Goal: Information Seeking & Learning: Learn about a topic

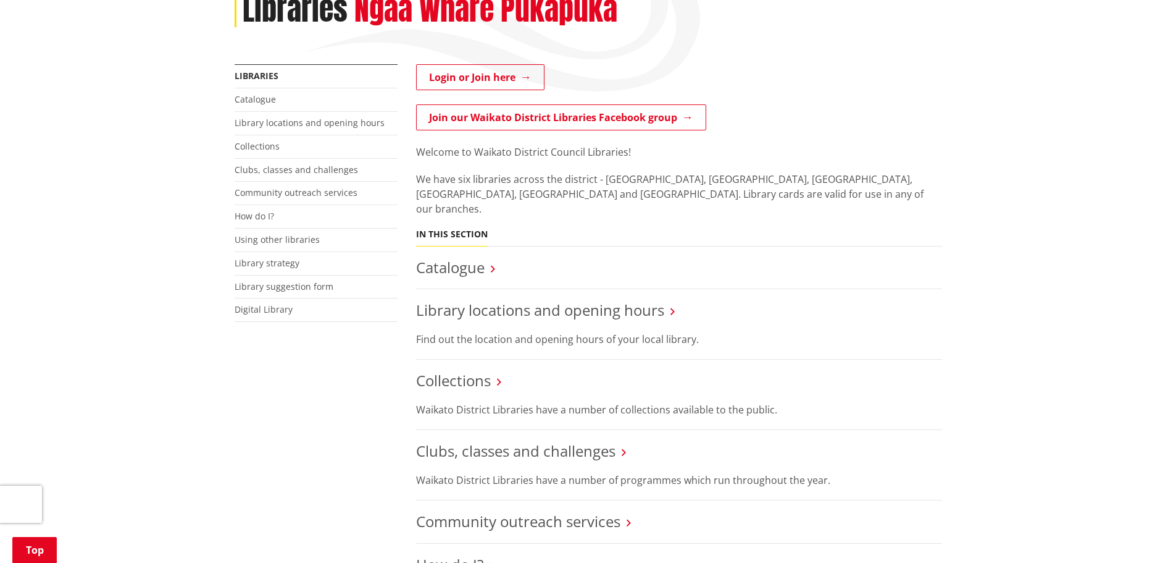
scroll to position [124, 0]
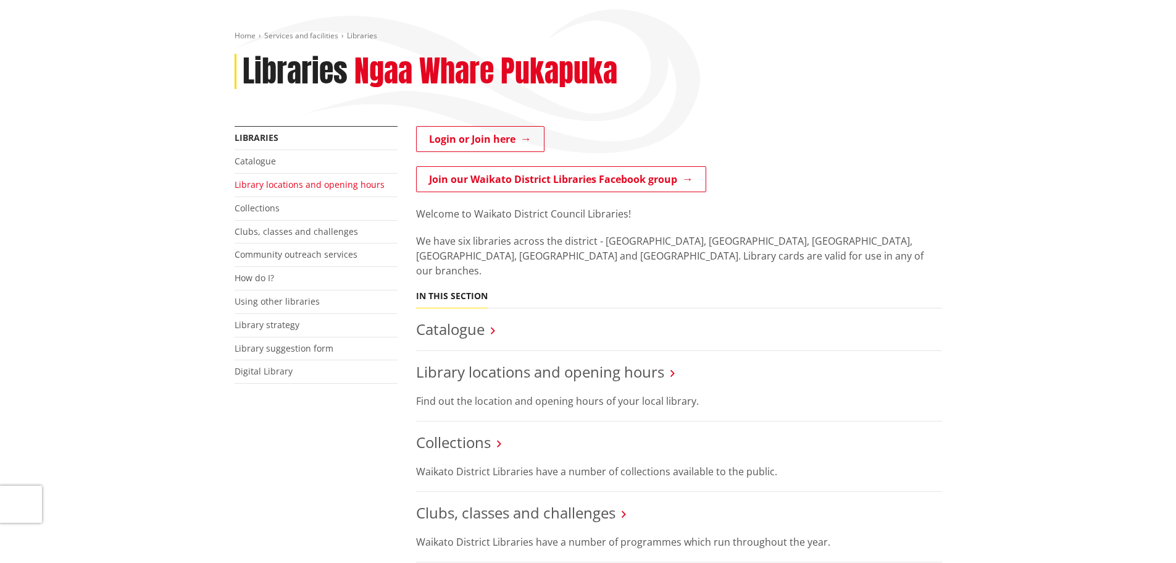
click at [332, 183] on link "Library locations and opening hours" at bounding box center [310, 184] width 150 height 12
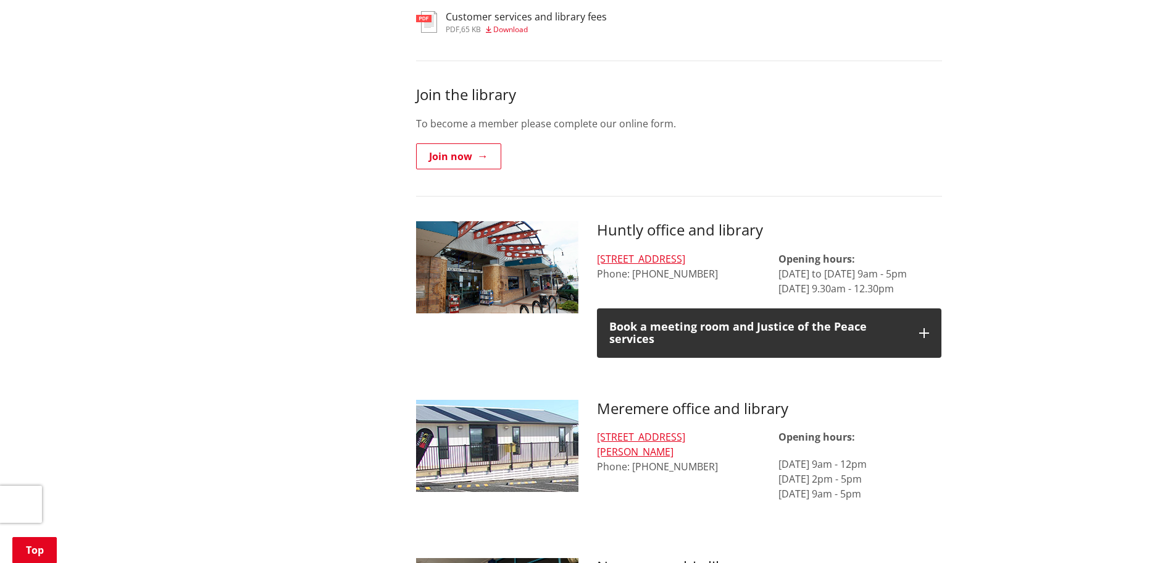
scroll to position [618, 0]
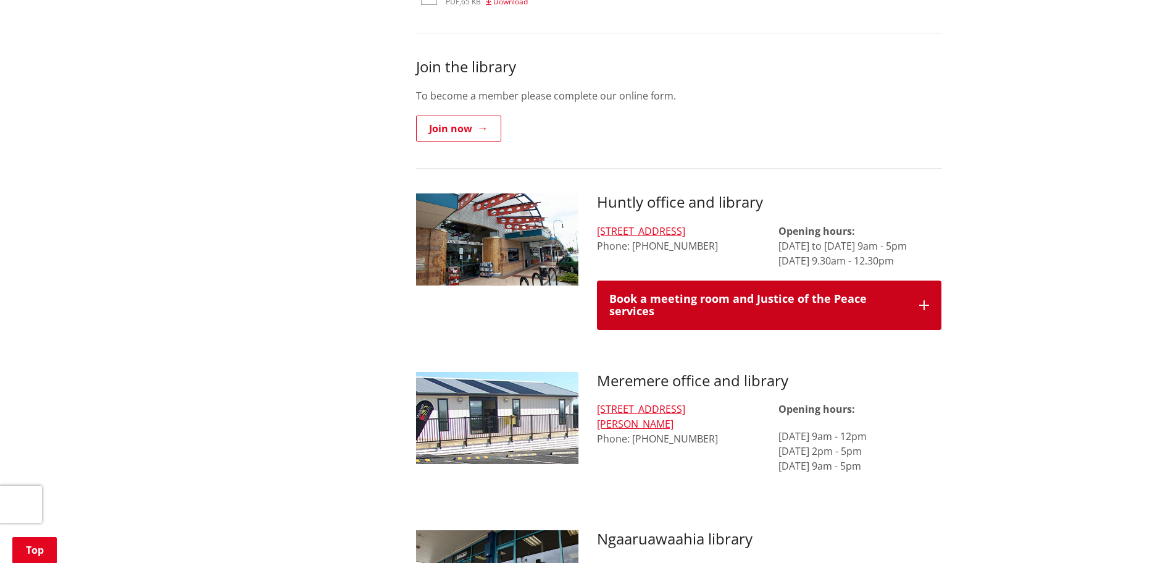
click at [711, 293] on div "Book a meeting room and Justice of the Peace services" at bounding box center [759, 305] width 298 height 25
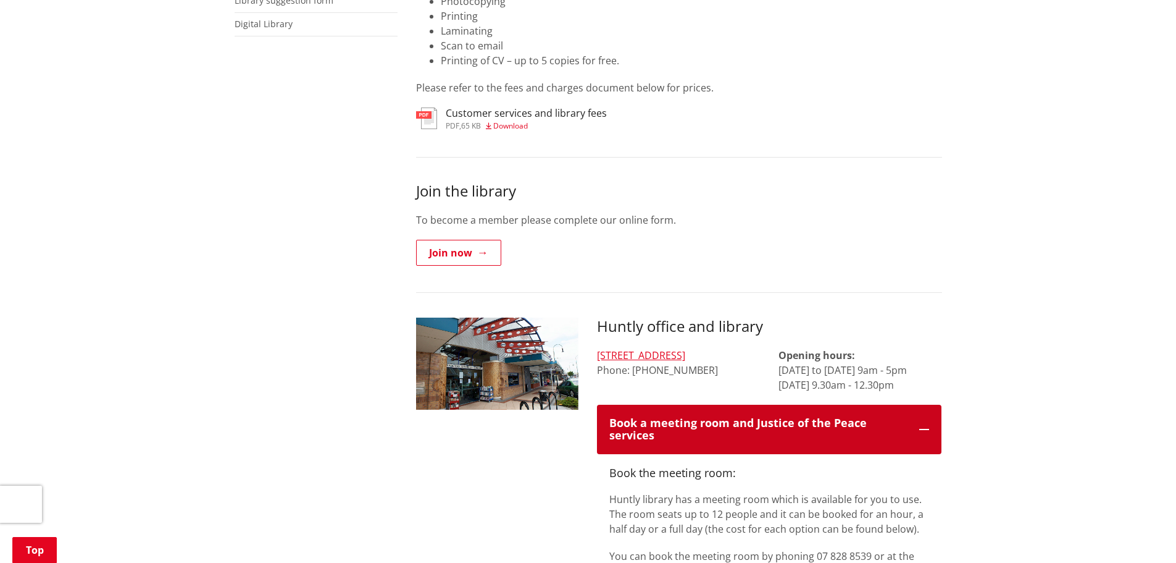
scroll to position [494, 0]
click at [693, 416] on div "Book a meeting room and Justice of the Peace services" at bounding box center [759, 428] width 298 height 25
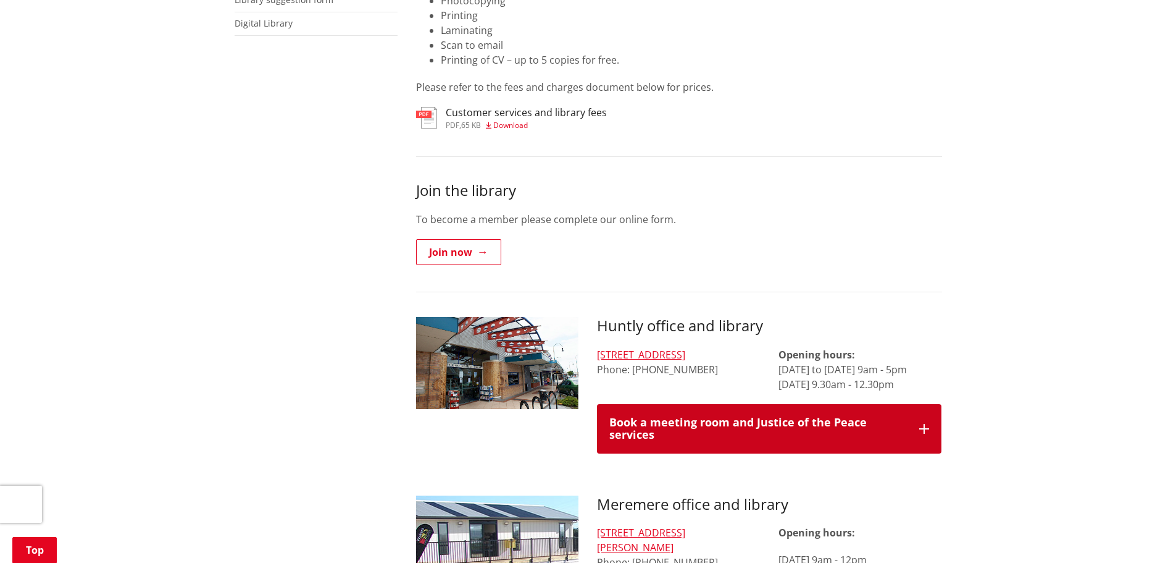
click at [692, 416] on div "Book a meeting room and Justice of the Peace services" at bounding box center [759, 428] width 298 height 25
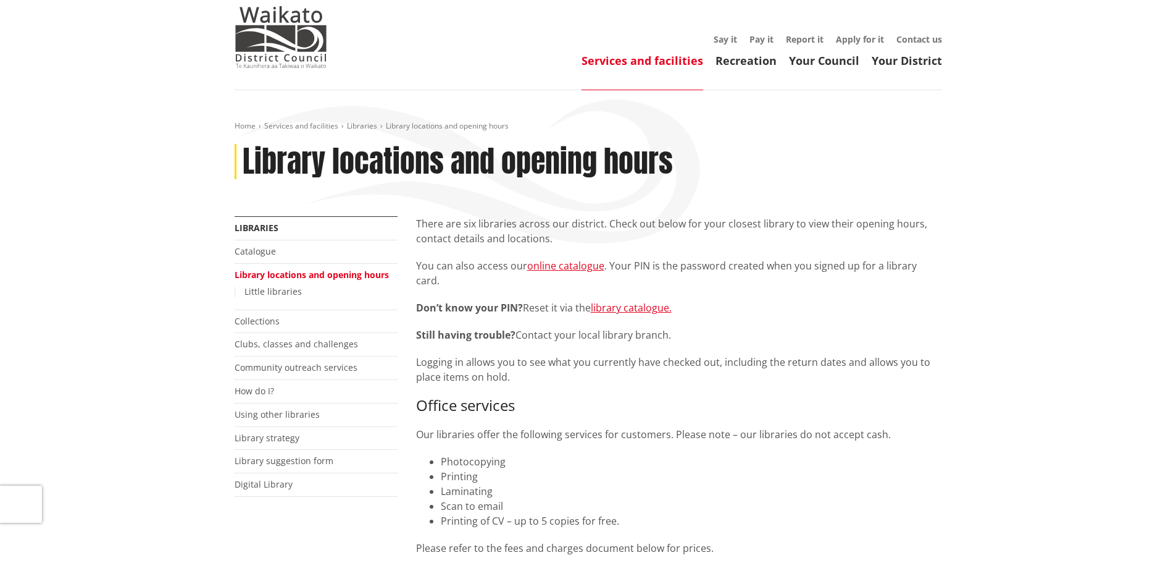
scroll to position [0, 0]
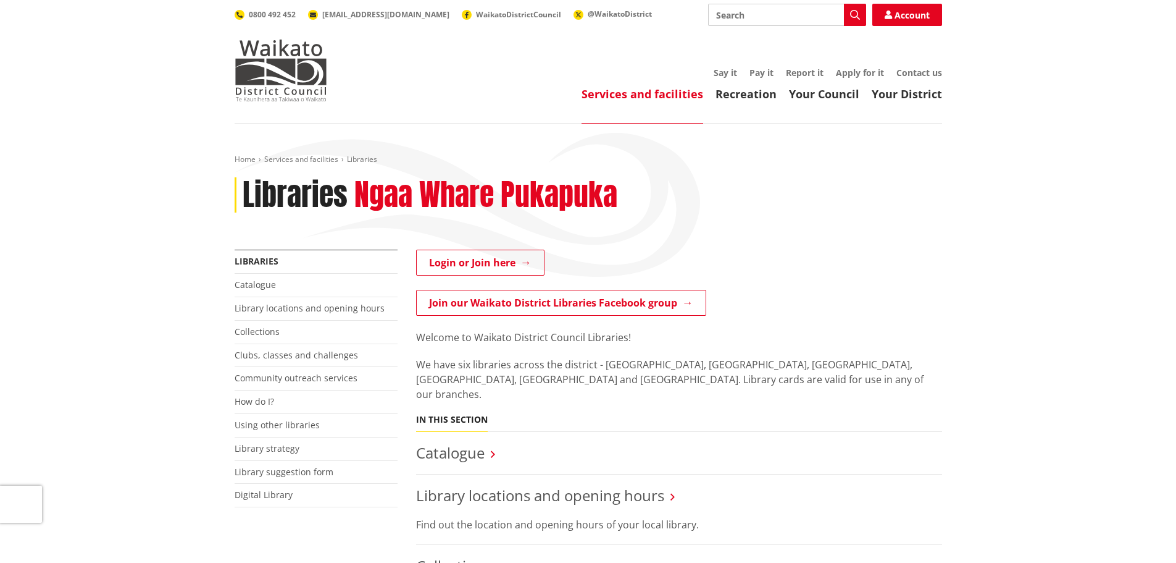
scroll to position [124, 0]
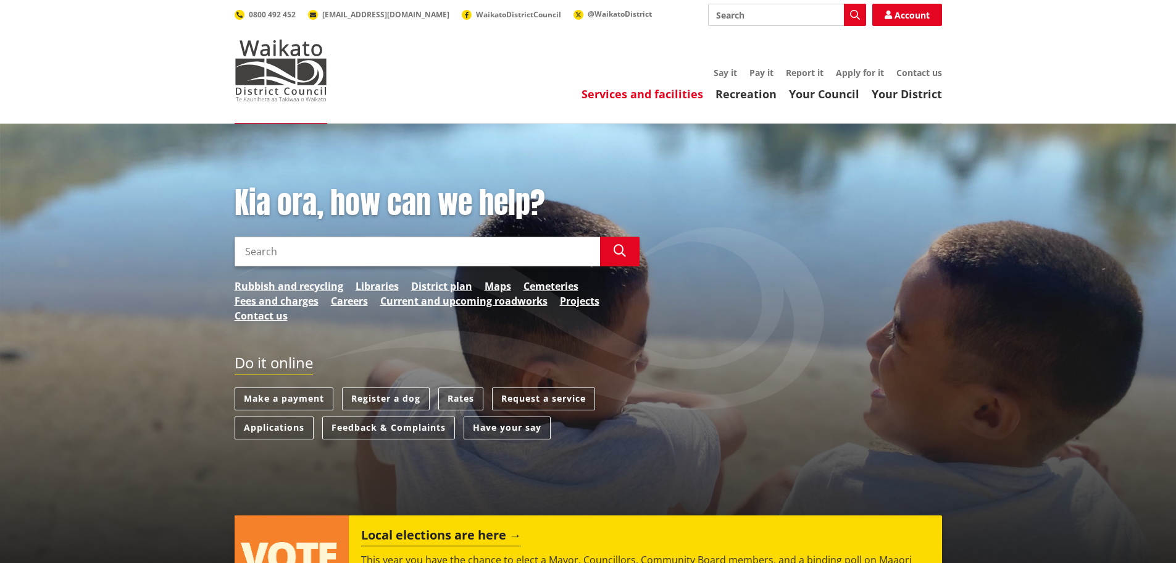
click at [663, 98] on link "Services and facilities" at bounding box center [643, 93] width 122 height 15
click at [741, 96] on link "Recreation" at bounding box center [746, 93] width 61 height 15
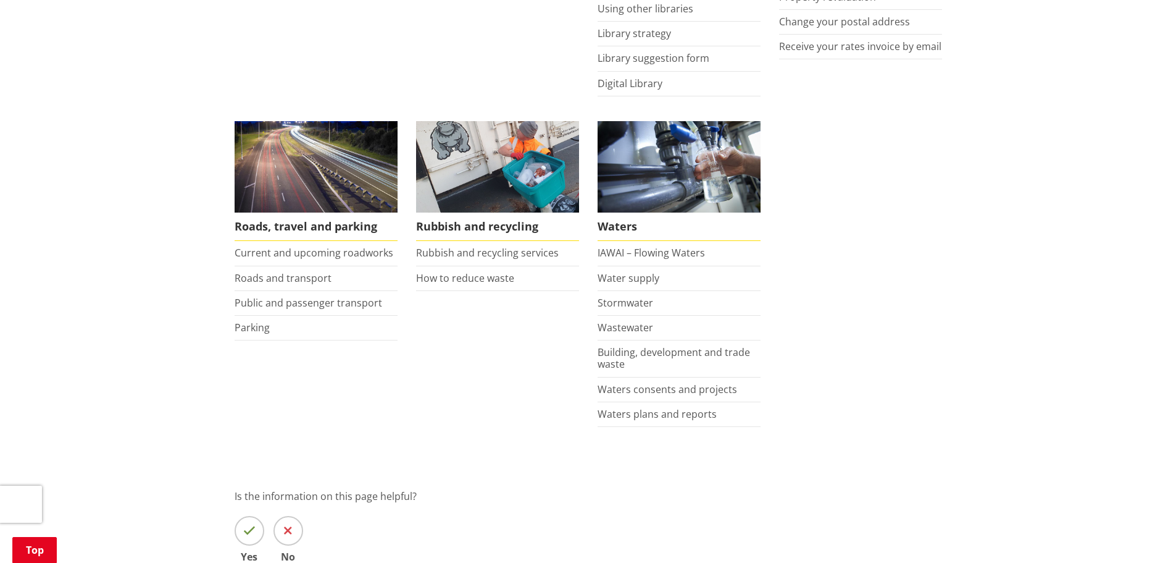
scroll to position [741, 0]
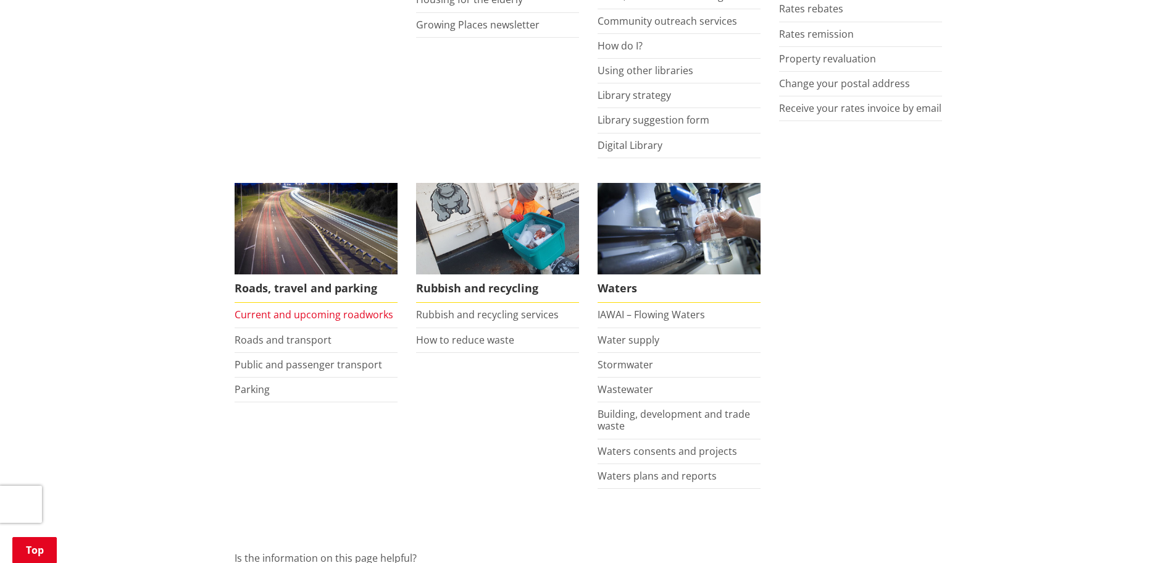
click at [337, 318] on link "Current and upcoming roadworks" at bounding box center [314, 315] width 159 height 14
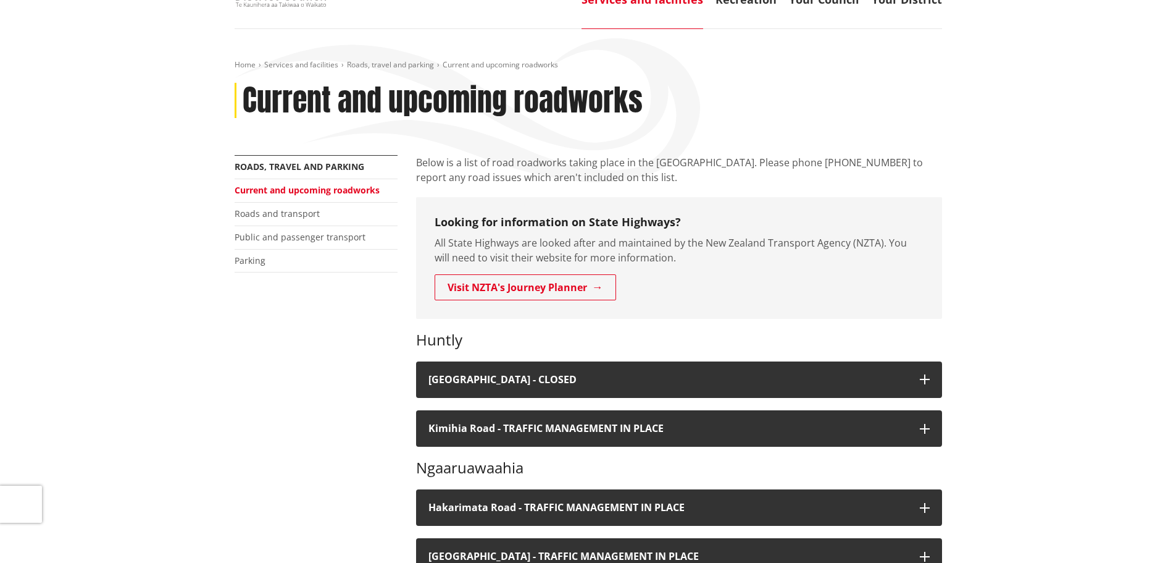
scroll to position [124, 0]
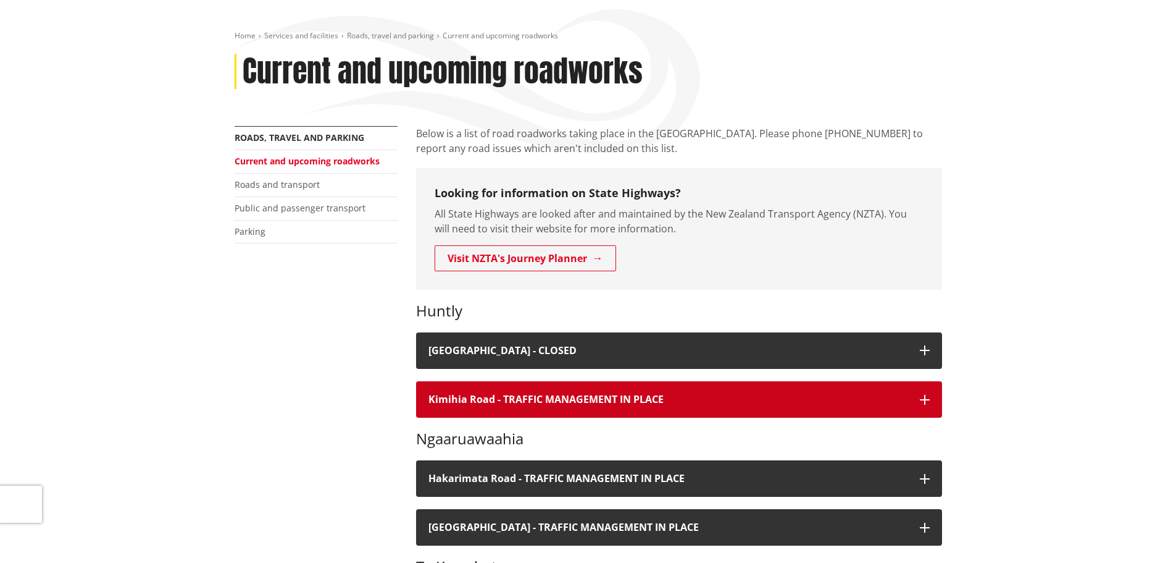
click at [815, 401] on h4 "Kimihia Road - TRAFFIC MANAGEMENT IN PLACE" at bounding box center [668, 399] width 479 height 12
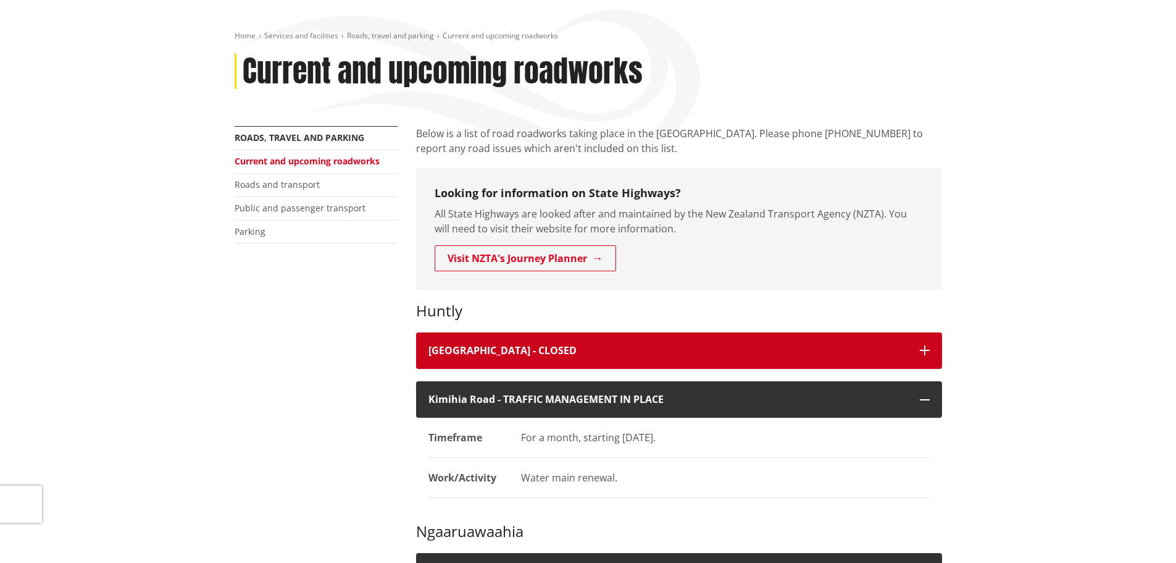
click at [763, 346] on h4 "[GEOGRAPHIC_DATA] - CLOSED" at bounding box center [668, 351] width 479 height 12
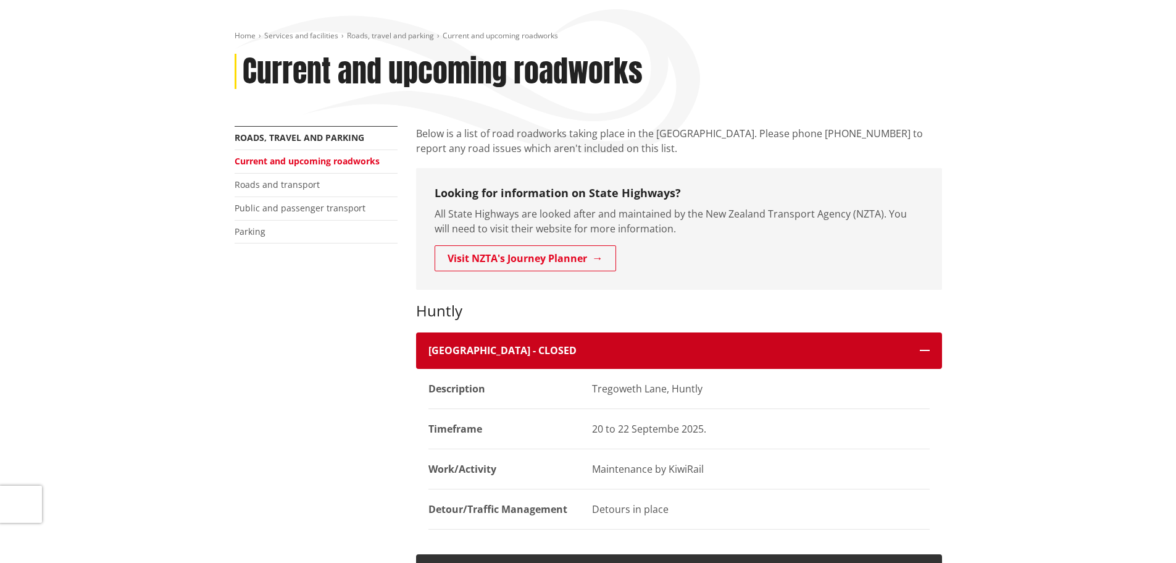
click at [760, 348] on h4 "Tregoweth Lane - CLOSED" at bounding box center [668, 351] width 479 height 12
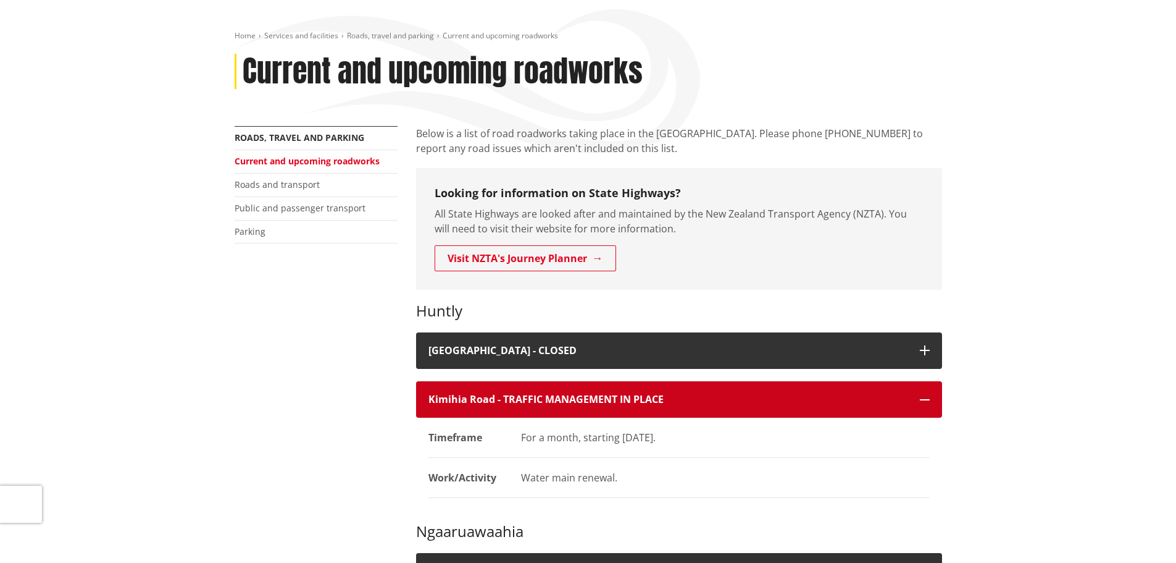
click at [739, 400] on h4 "Kimihia Road - TRAFFIC MANAGEMENT IN PLACE" at bounding box center [668, 399] width 479 height 12
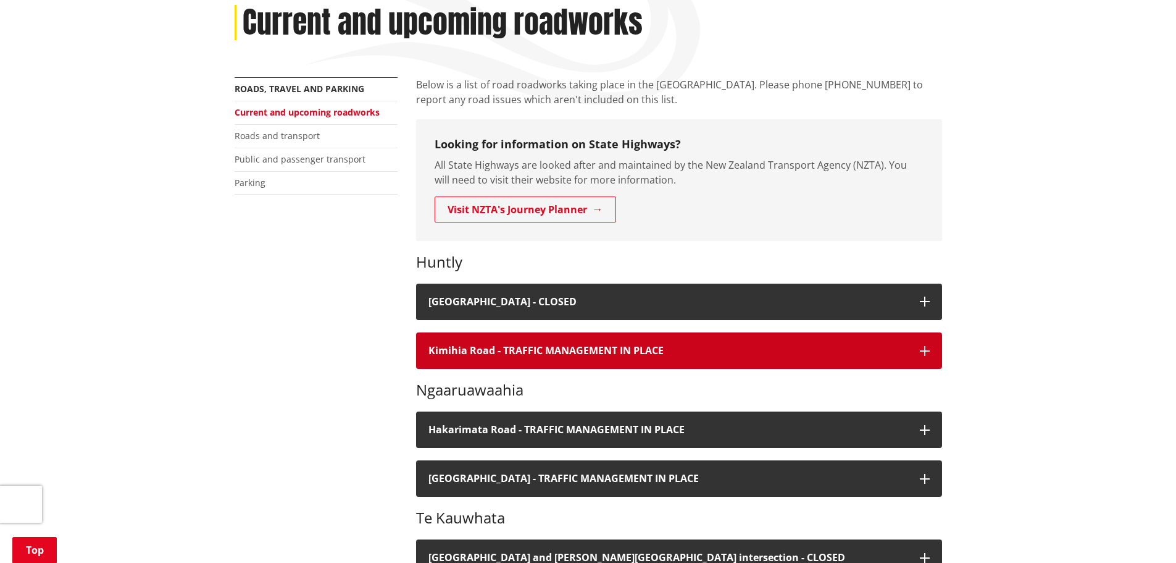
scroll to position [0, 0]
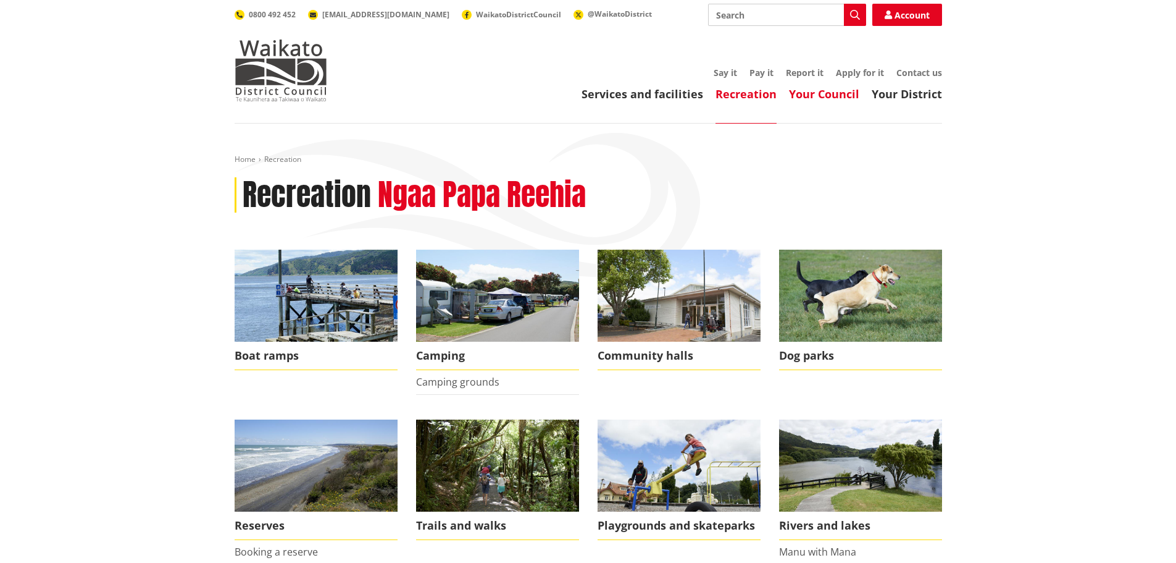
click at [816, 98] on link "Your Council" at bounding box center [824, 93] width 70 height 15
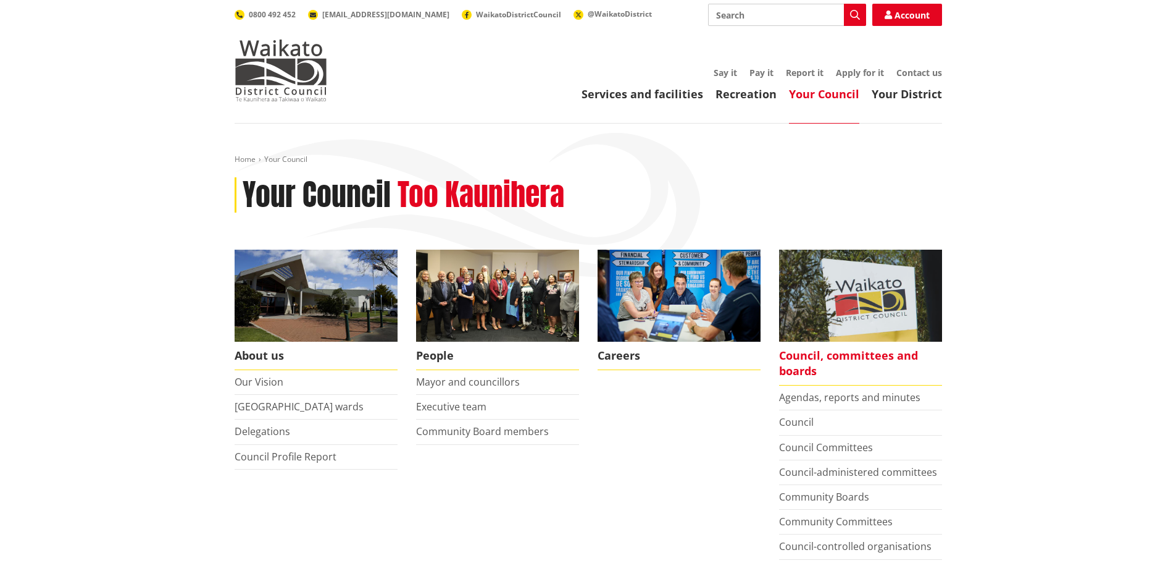
scroll to position [62, 0]
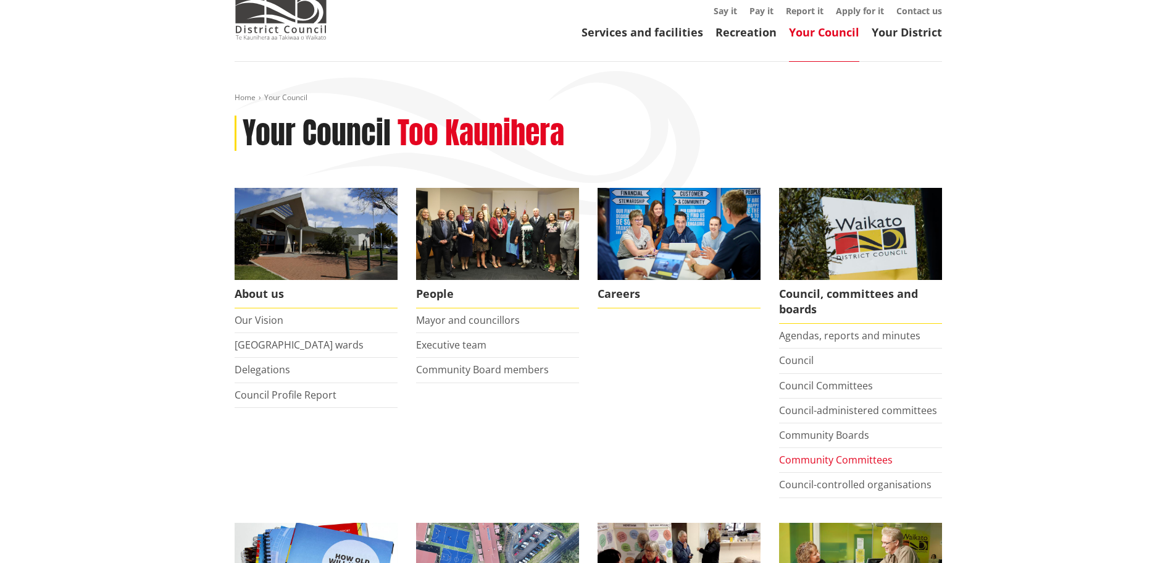
click at [819, 457] on link "Community Committees" at bounding box center [836, 460] width 114 height 14
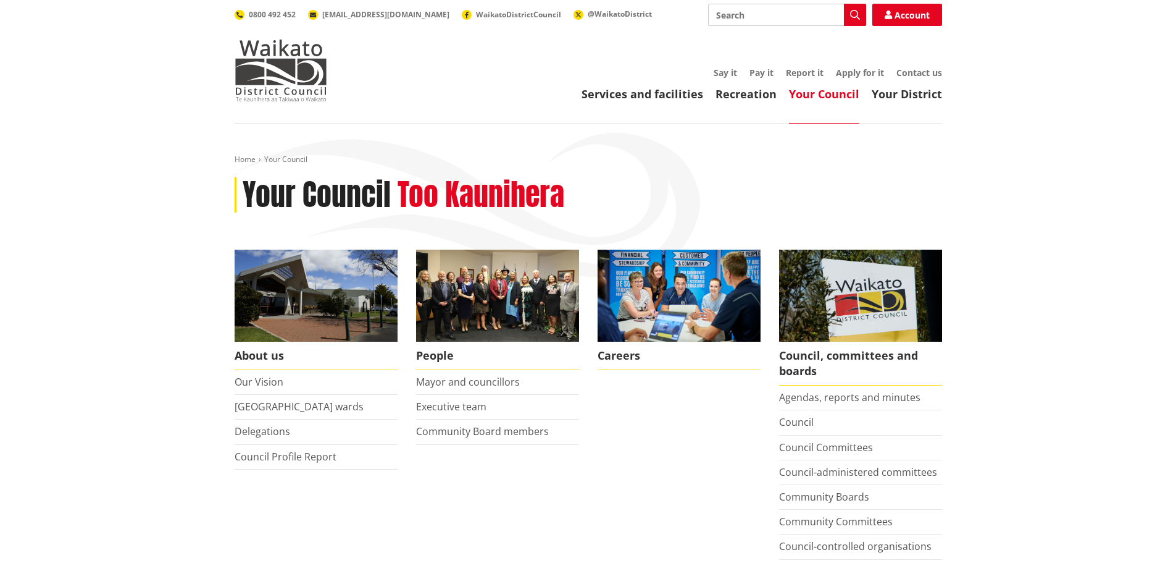
scroll to position [62, 0]
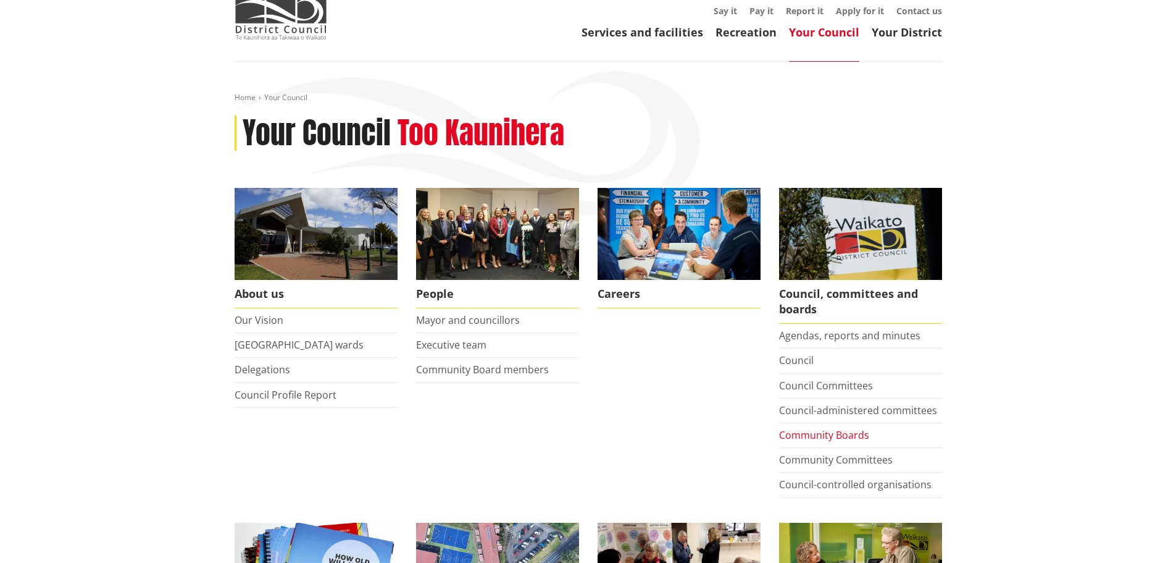
click at [819, 432] on link "Community Boards" at bounding box center [824, 435] width 90 height 14
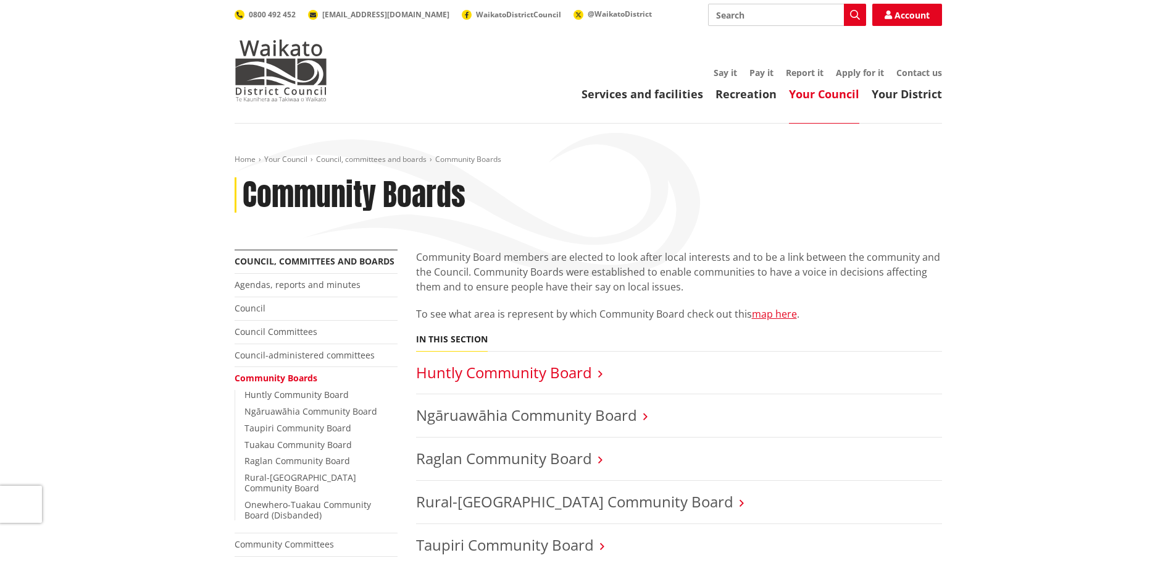
click at [542, 367] on link "Huntly Community Board" at bounding box center [504, 372] width 176 height 20
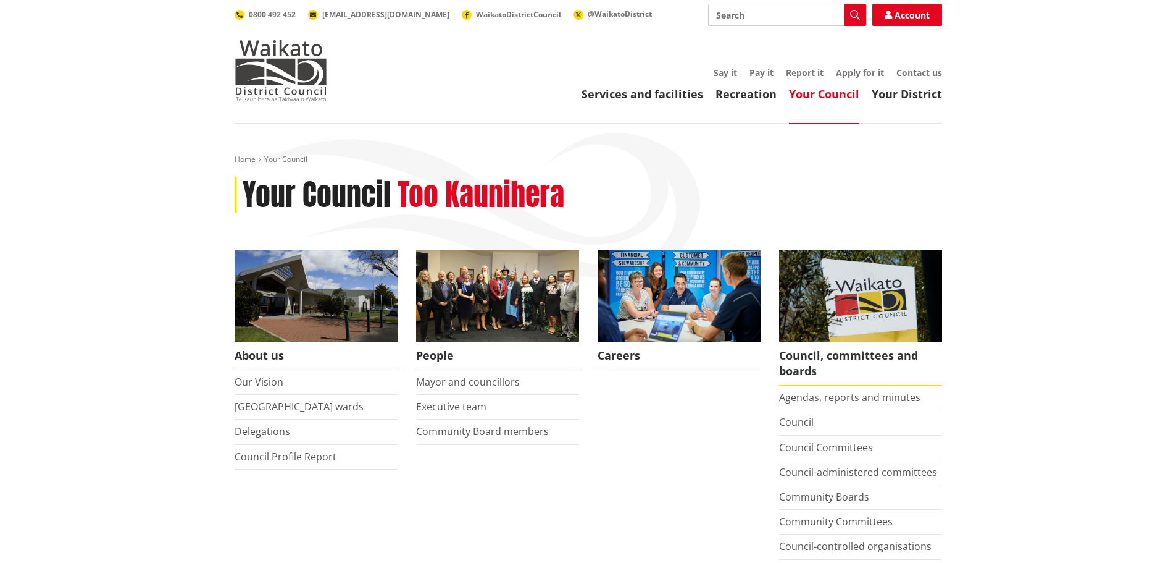
scroll to position [62, 0]
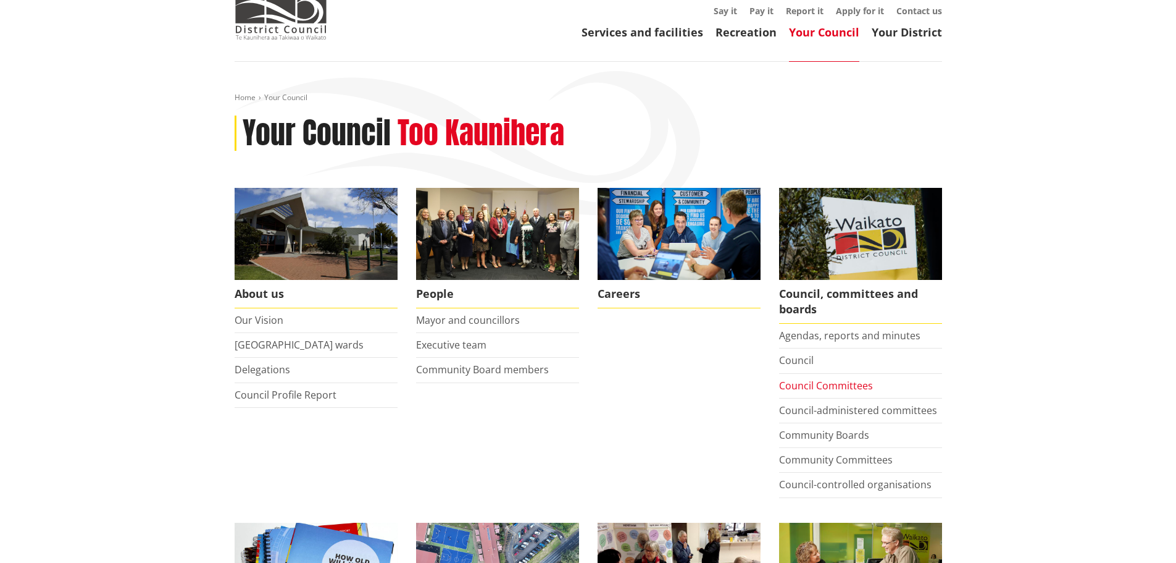
click at [831, 387] on link "Council Committees" at bounding box center [826, 386] width 94 height 14
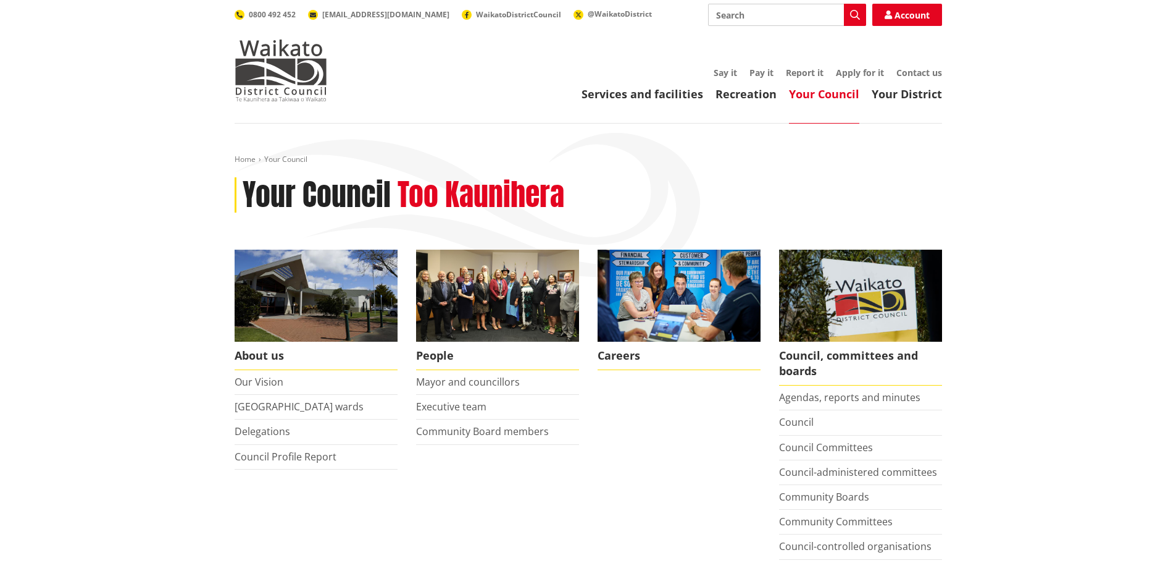
scroll to position [62, 0]
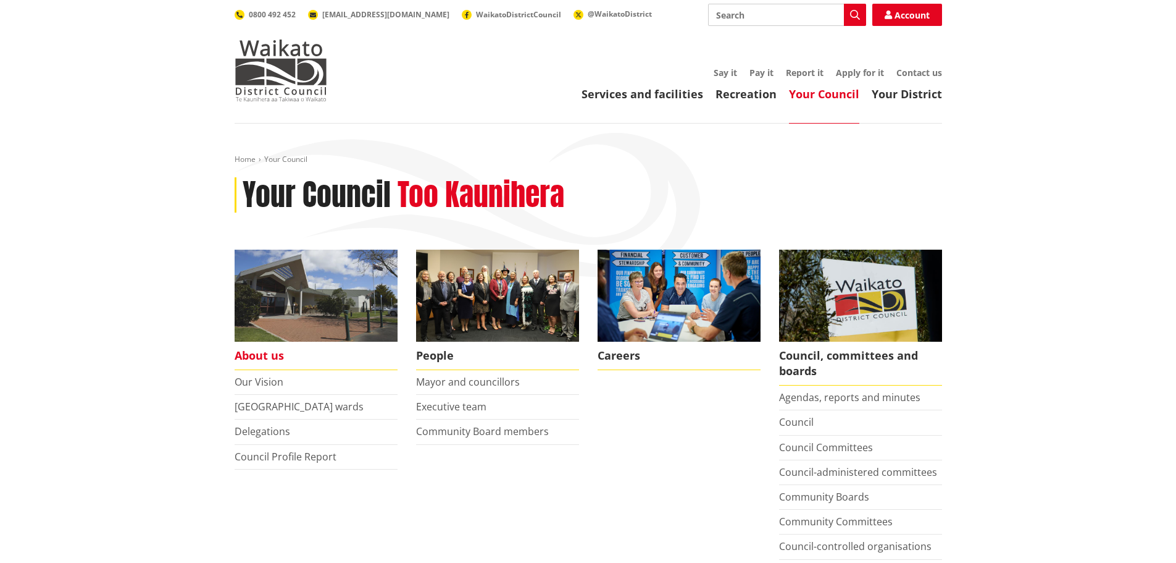
scroll to position [62, 0]
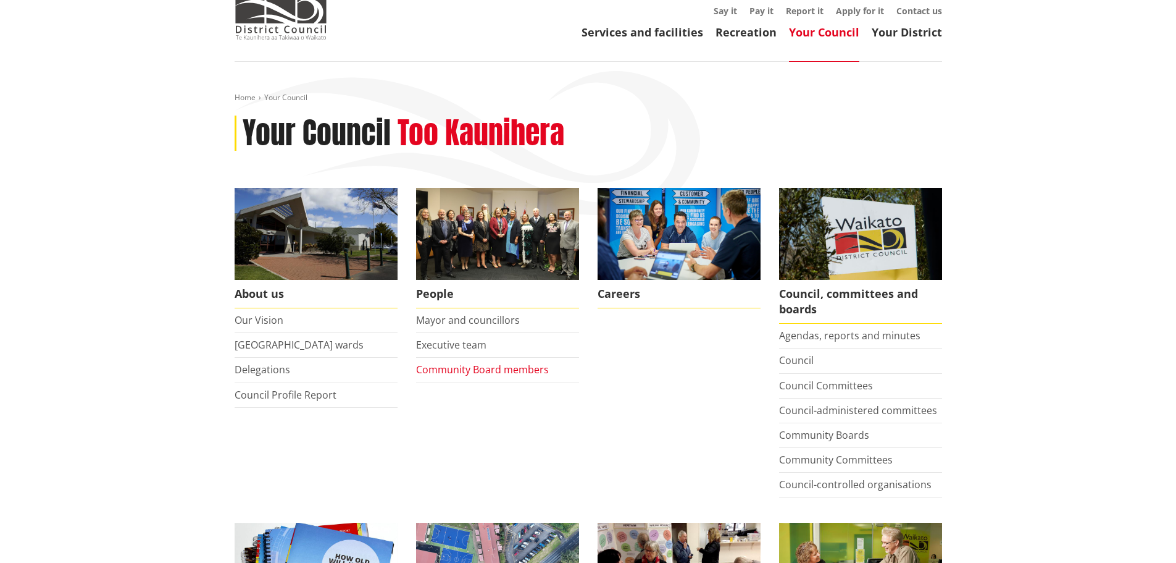
click at [478, 375] on link "Community Board members" at bounding box center [482, 369] width 133 height 14
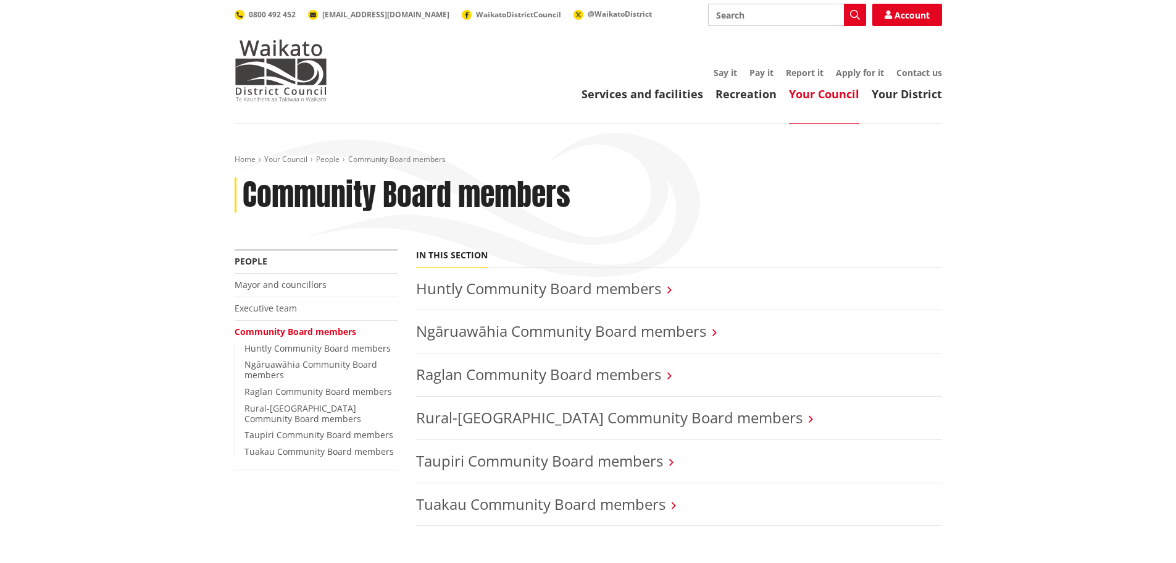
click at [561, 301] on li "Huntly Community Board members" at bounding box center [679, 288] width 526 height 43
click at [563, 289] on link "Huntly Community Board members" at bounding box center [538, 288] width 245 height 20
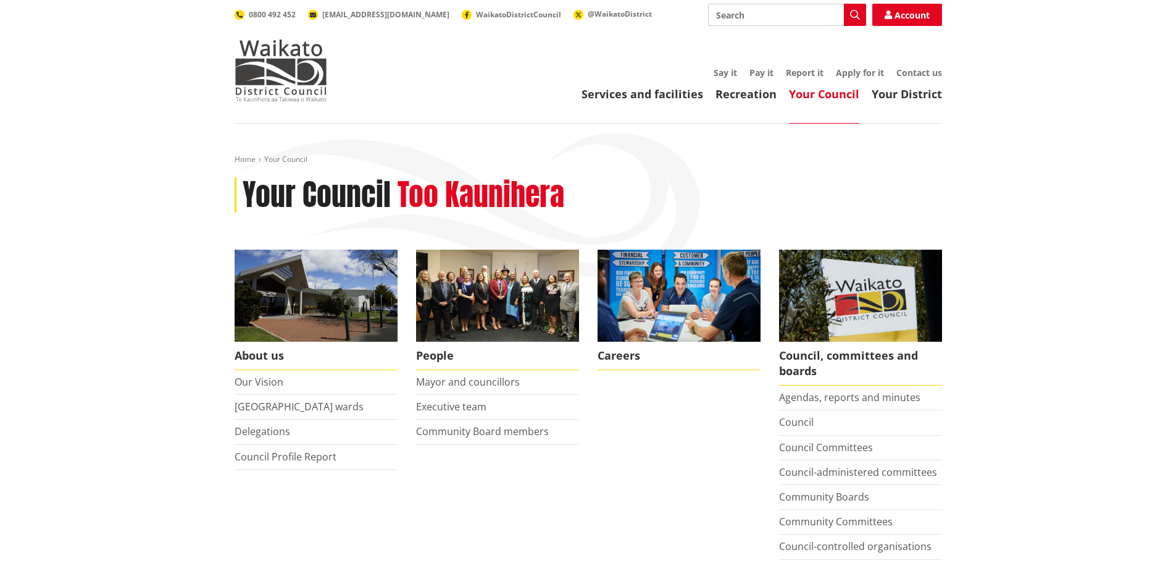
scroll to position [62, 0]
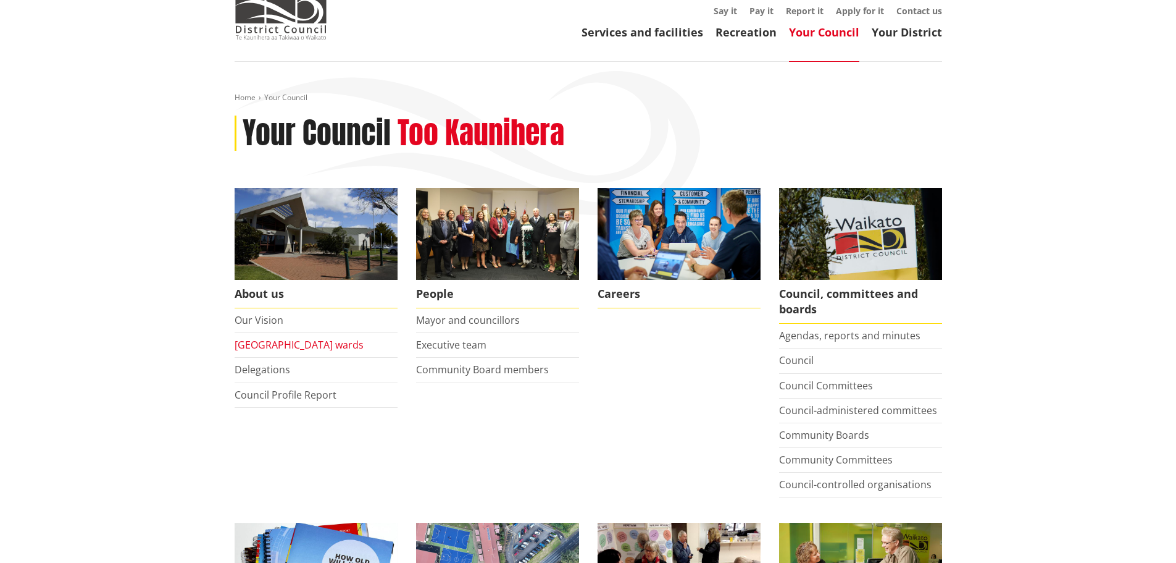
click at [275, 345] on link "[GEOGRAPHIC_DATA] wards" at bounding box center [299, 345] width 129 height 14
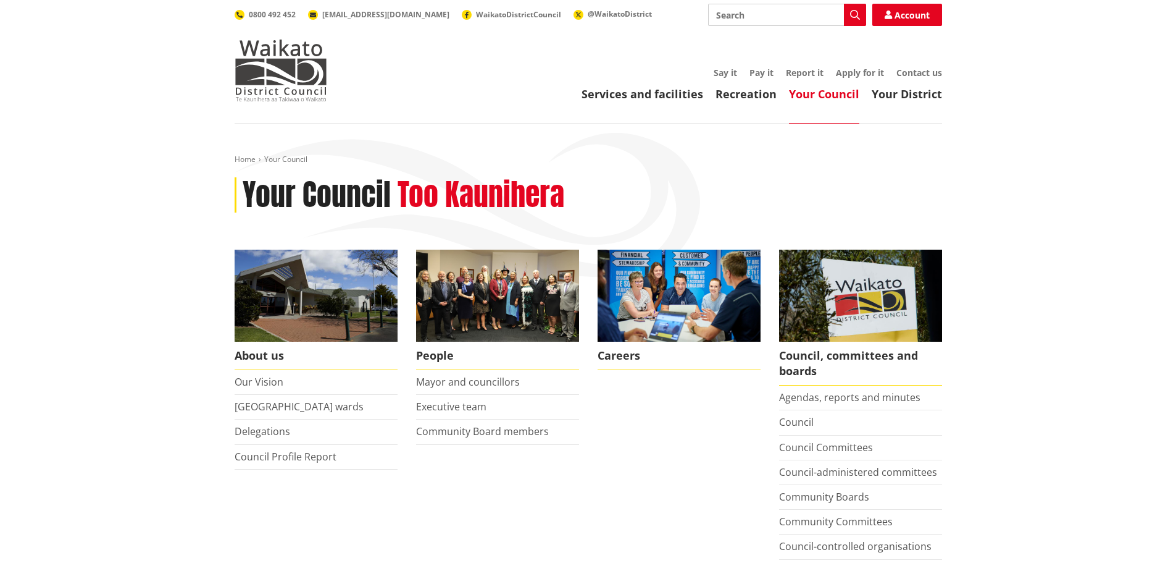
scroll to position [62, 0]
